Goal: Task Accomplishment & Management: Use online tool/utility

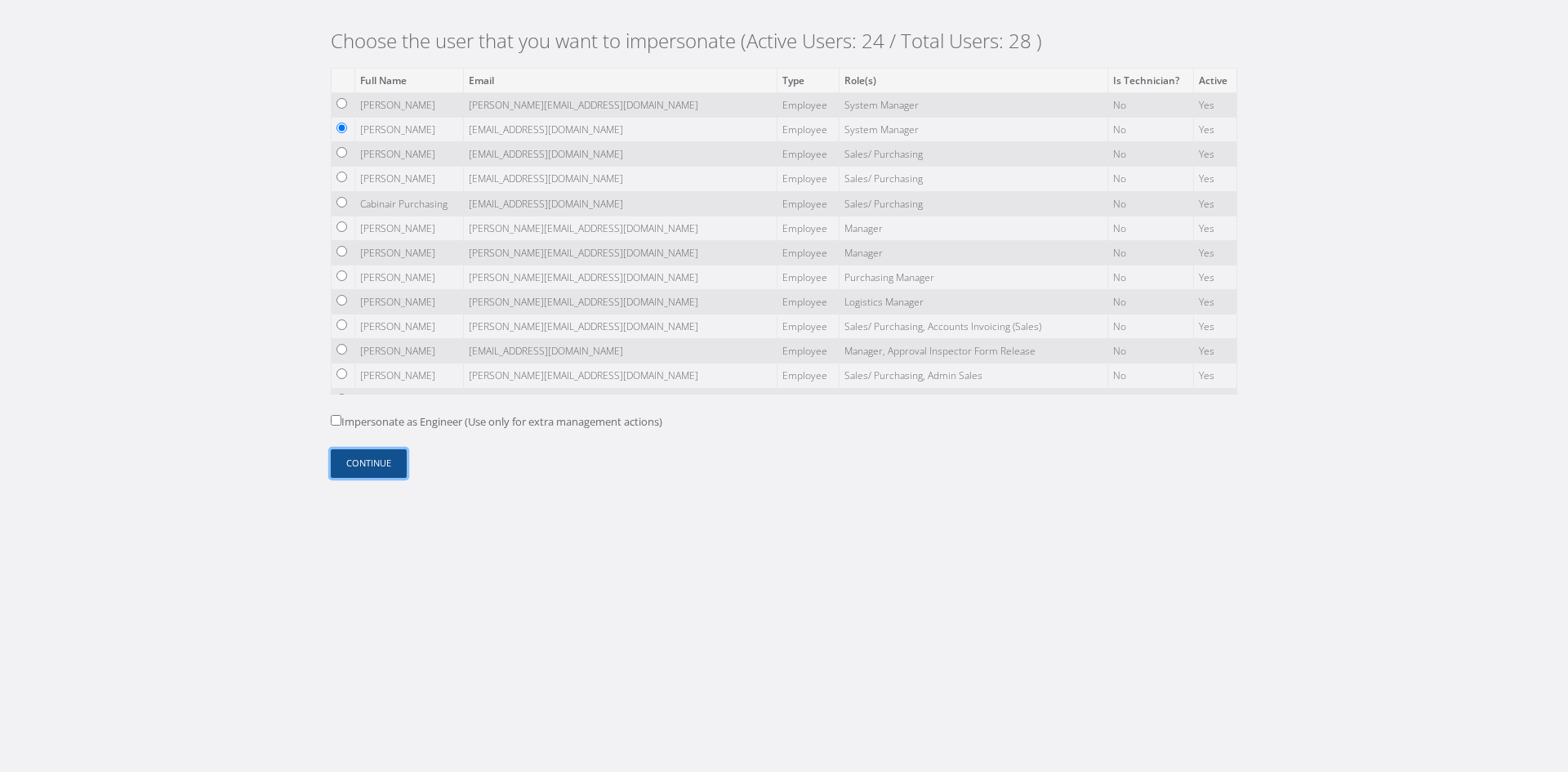
click at [362, 471] on button "Continue" at bounding box center [368, 463] width 76 height 28
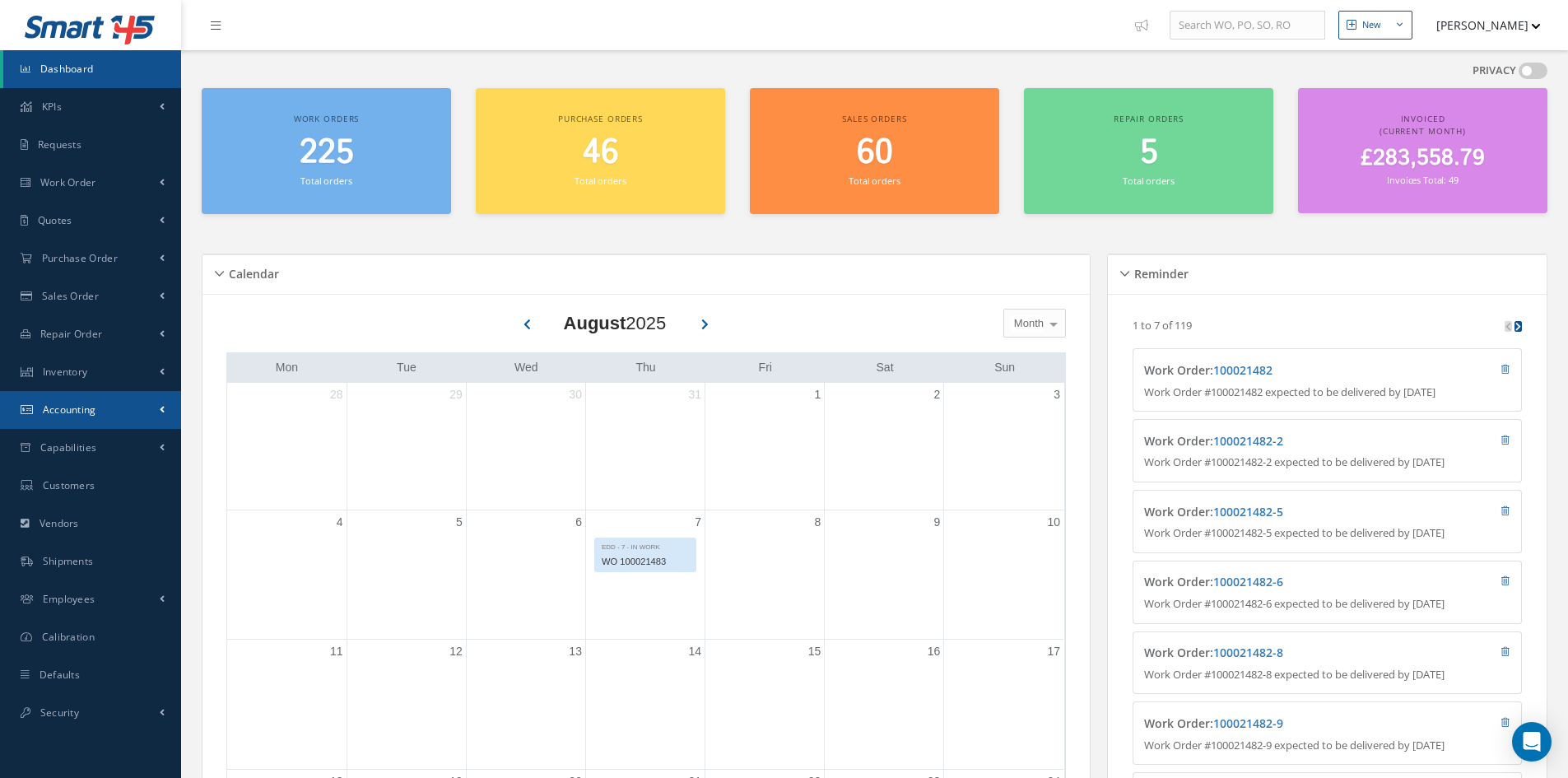
click at [84, 405] on span "Accounting" at bounding box center [70, 410] width 53 height 14
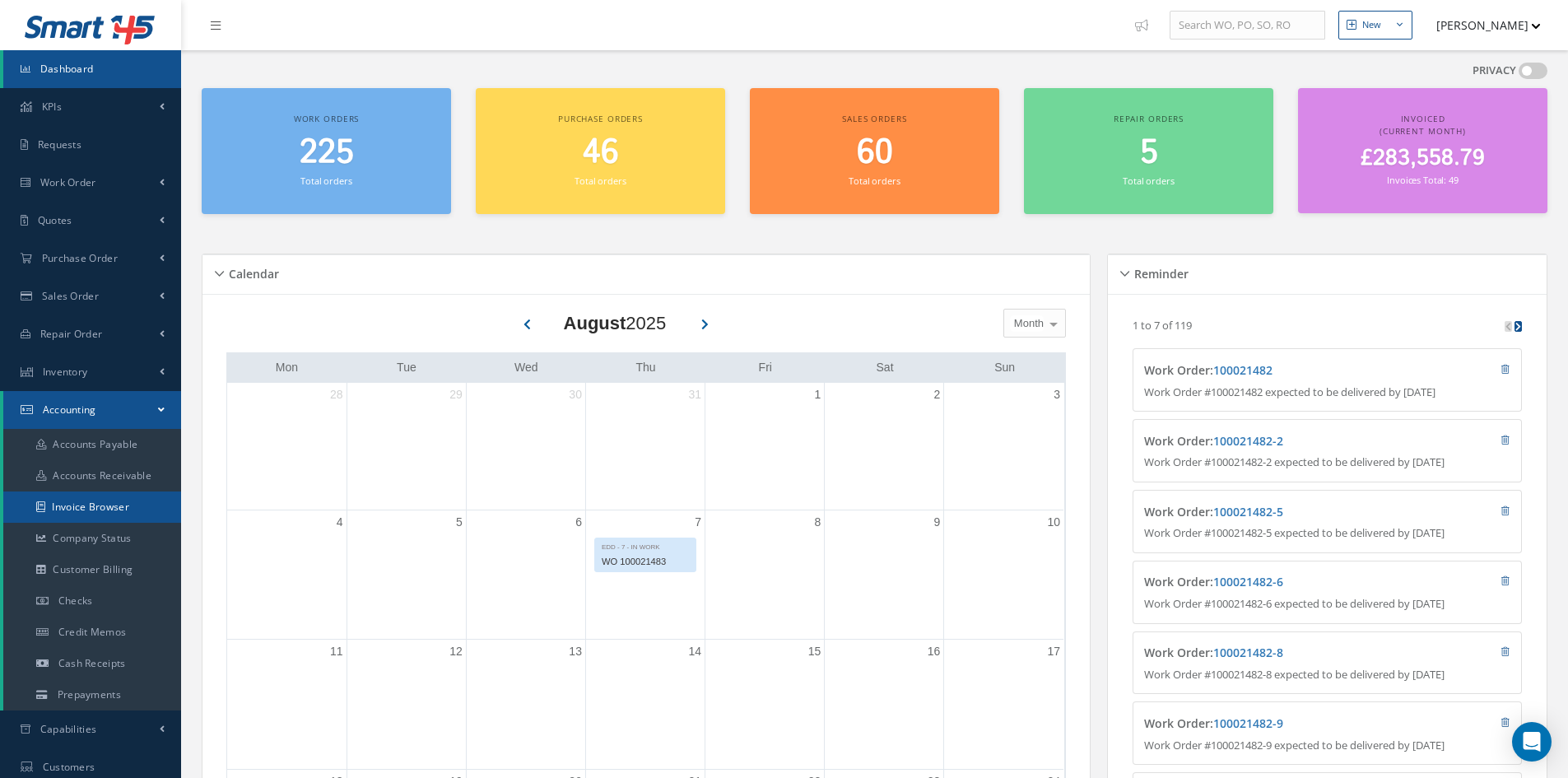
click at [89, 513] on link "Invoice Browser" at bounding box center [92, 507] width 178 height 31
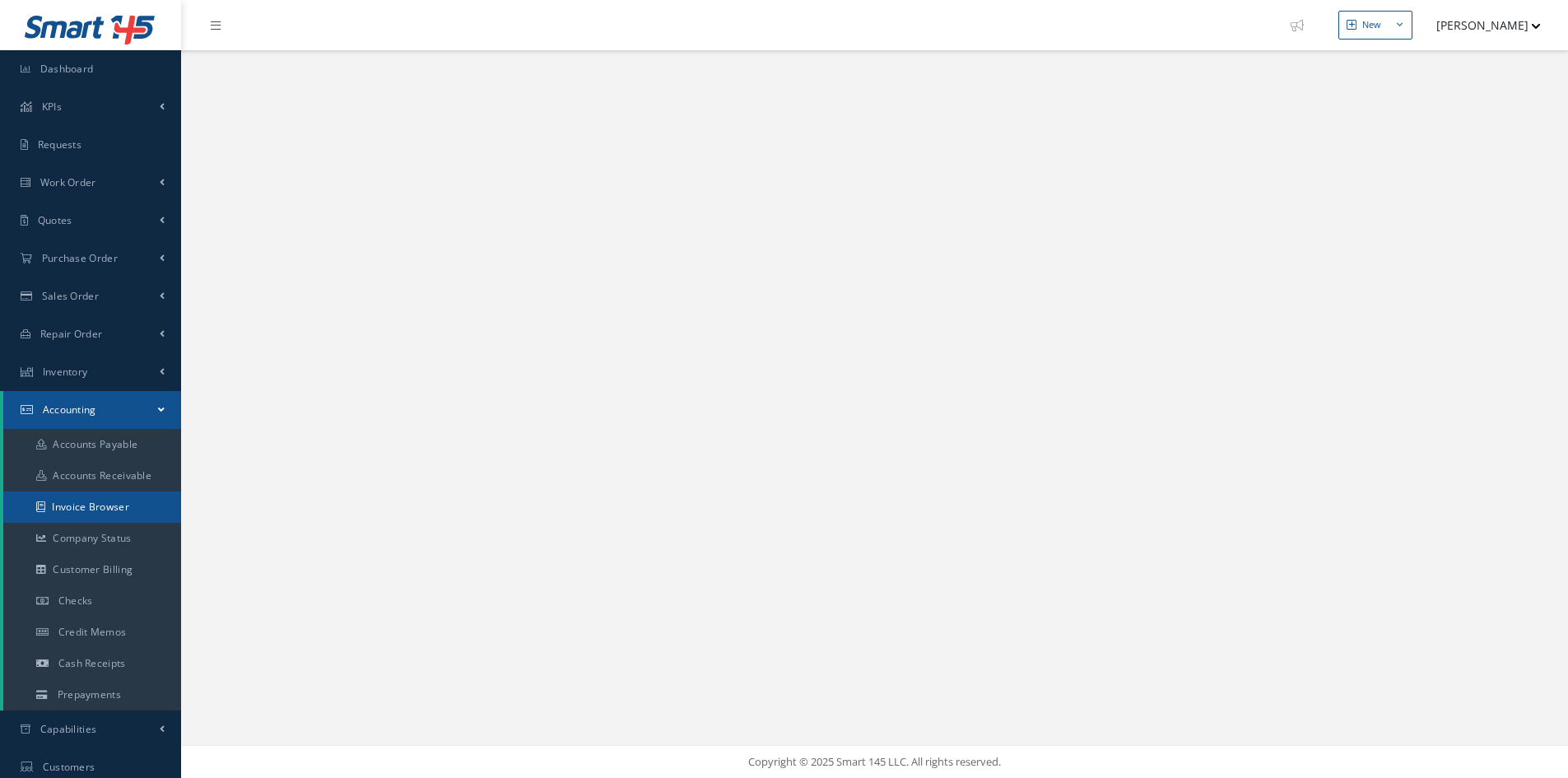
select select "25"
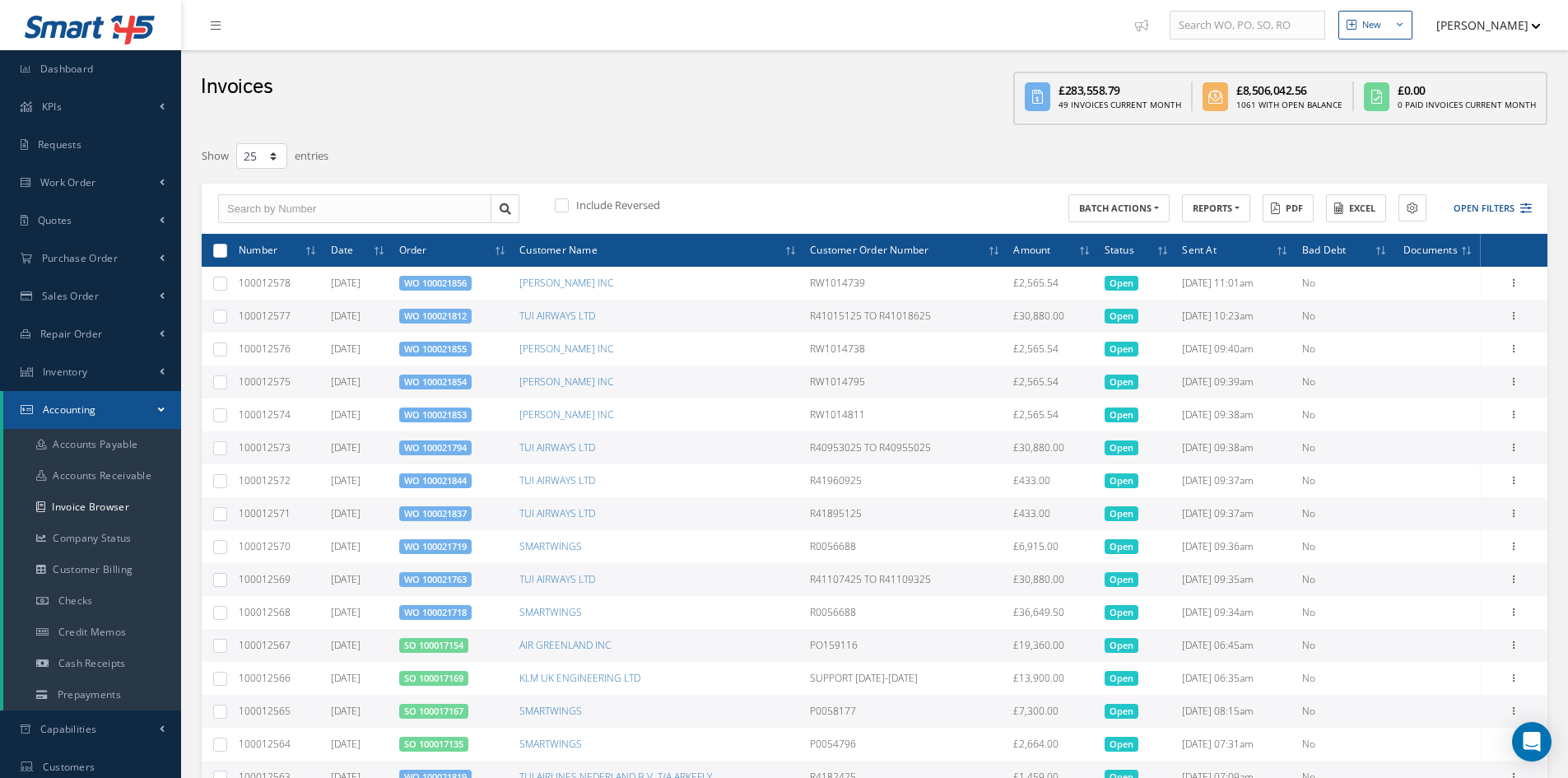
click at [1163, 251] on icon at bounding box center [1165, 250] width 5 height 9
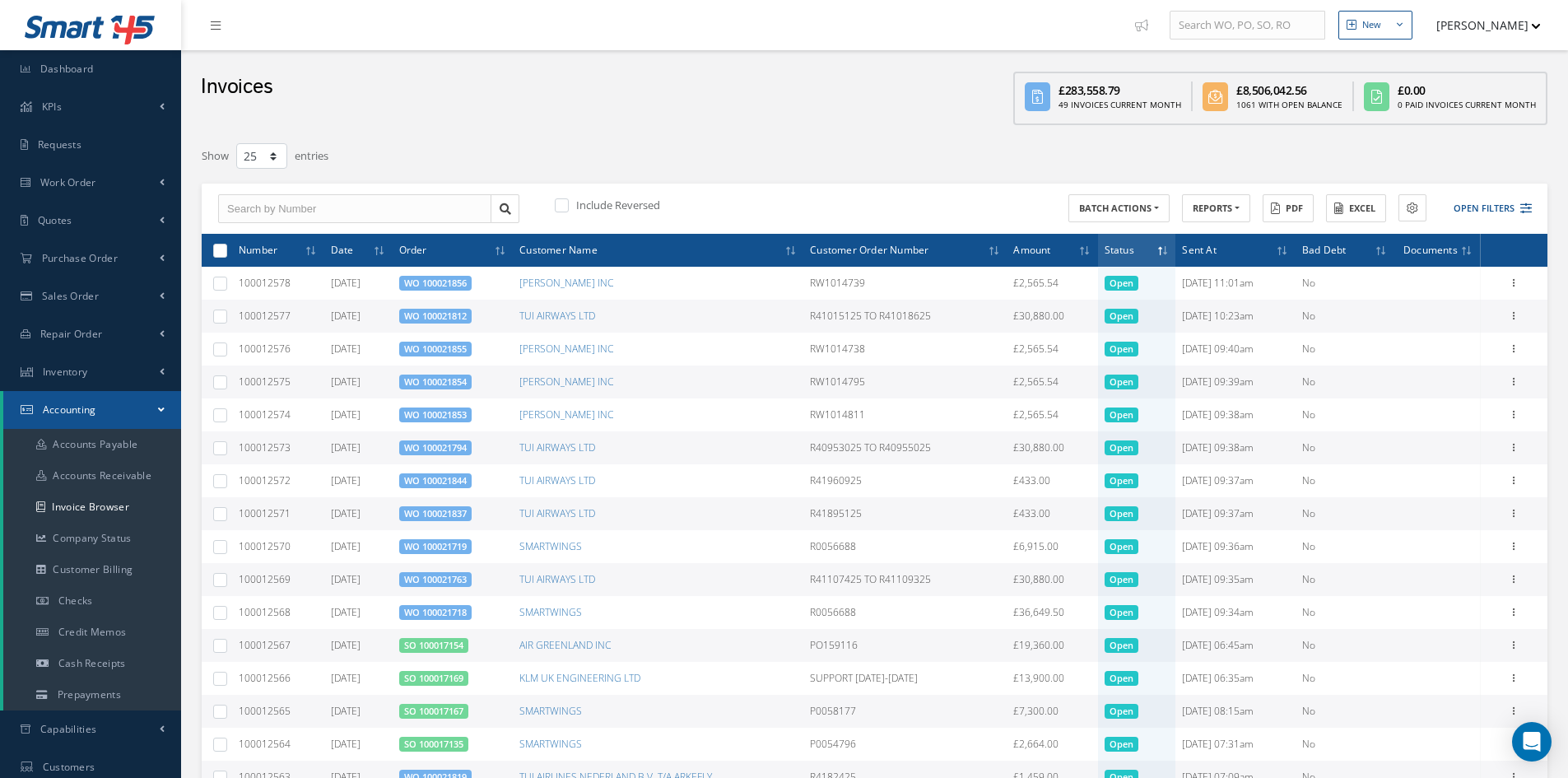
click at [1163, 251] on icon at bounding box center [1165, 250] width 5 height 9
